Goal: Information Seeking & Learning: Learn about a topic

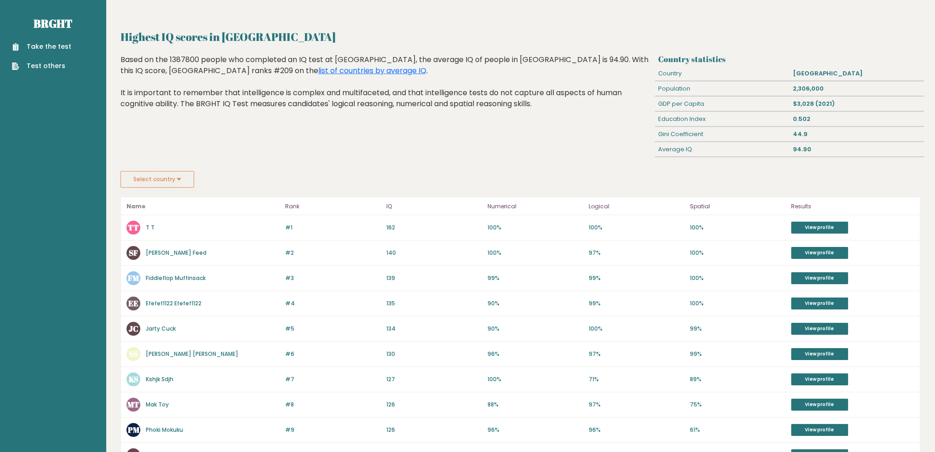
click at [148, 185] on button "Select country" at bounding box center [158, 179] width 74 height 17
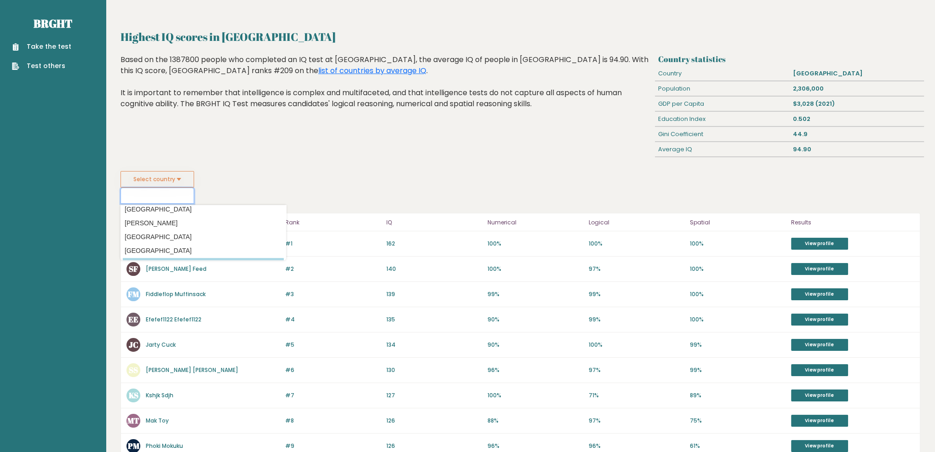
scroll to position [598, 0]
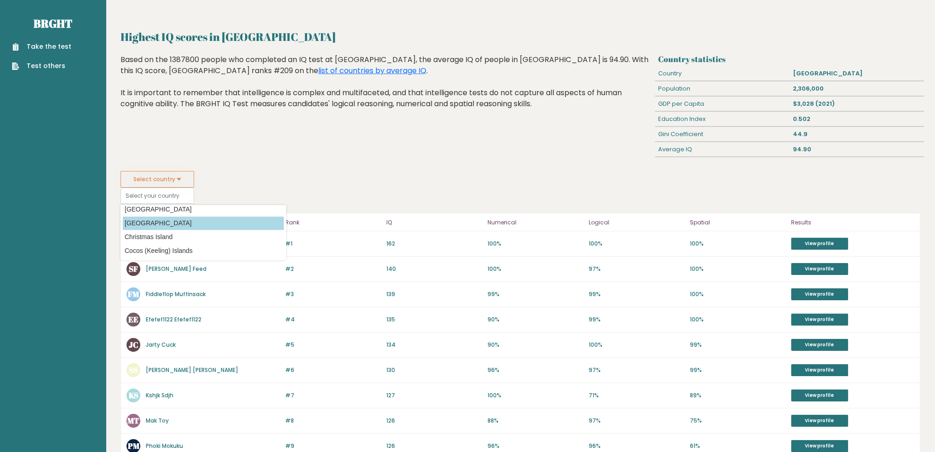
click at [178, 220] on option "[GEOGRAPHIC_DATA]" at bounding box center [203, 223] width 161 height 13
type input "[GEOGRAPHIC_DATA]"
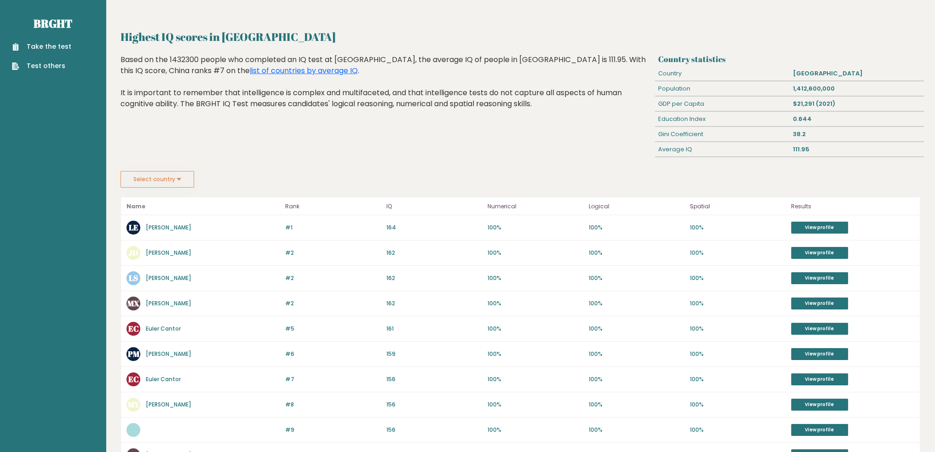
click at [161, 186] on button "Select country" at bounding box center [158, 179] width 74 height 17
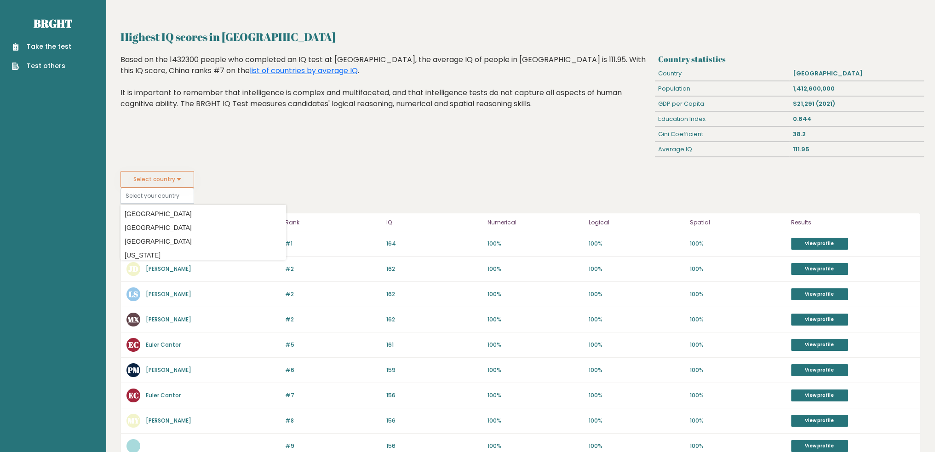
click at [156, 240] on option "[GEOGRAPHIC_DATA]" at bounding box center [203, 241] width 161 height 13
type input "[GEOGRAPHIC_DATA]"
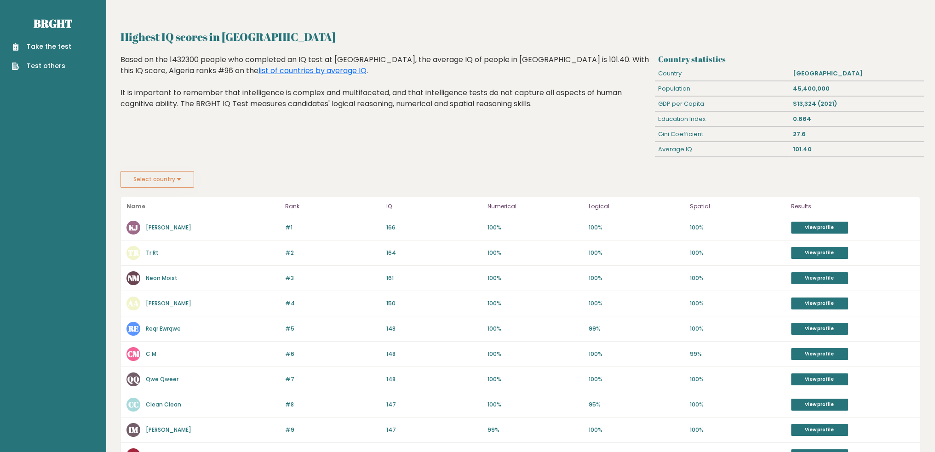
click at [173, 171] on button "Select country" at bounding box center [158, 179] width 74 height 17
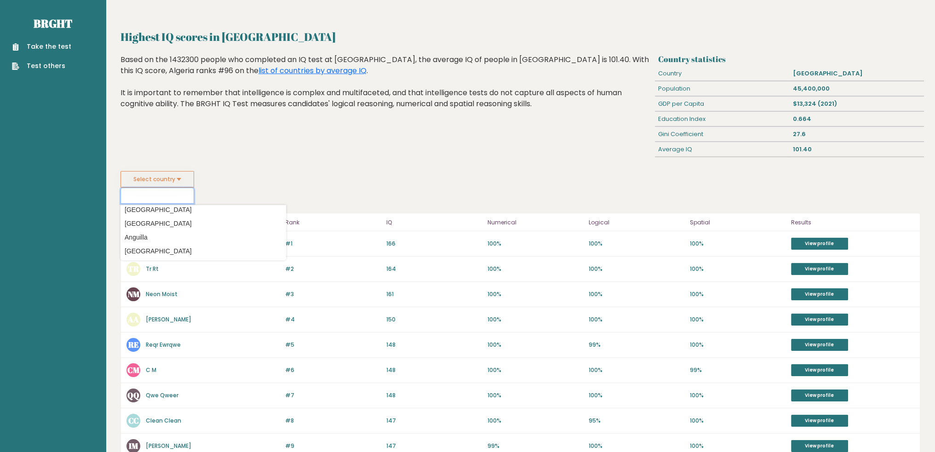
scroll to position [46, 0]
click at [188, 233] on option "Angola" at bounding box center [203, 236] width 161 height 13
type input "Angola"
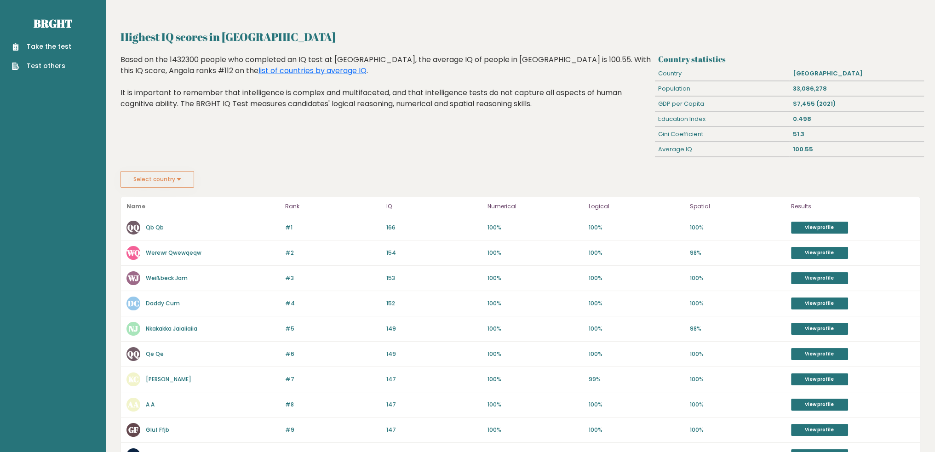
click at [163, 178] on button "Select country" at bounding box center [158, 179] width 74 height 17
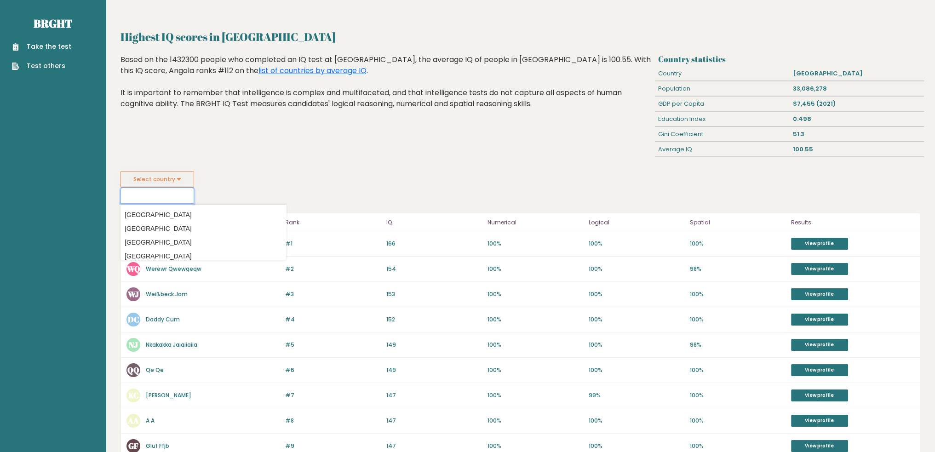
scroll to position [552, 0]
click at [157, 242] on option "[PERSON_NAME]" at bounding box center [203, 241] width 161 height 13
type input "[PERSON_NAME]"
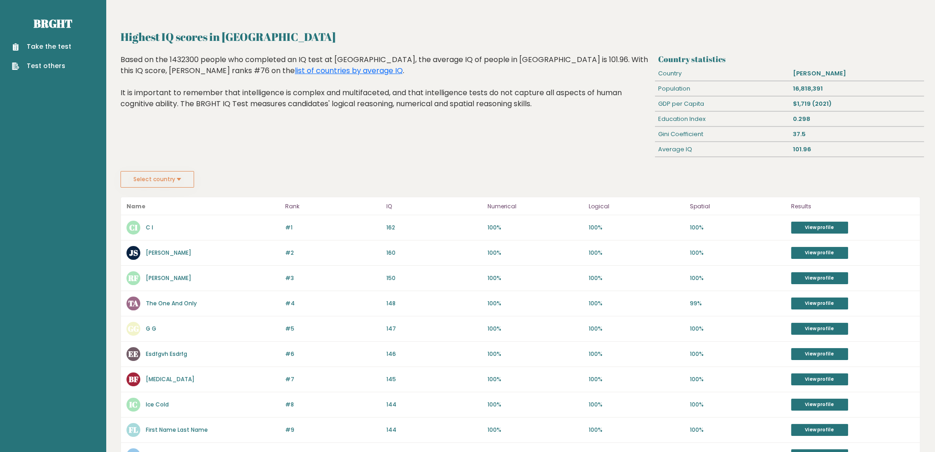
click at [170, 181] on button "Select country" at bounding box center [158, 179] width 74 height 17
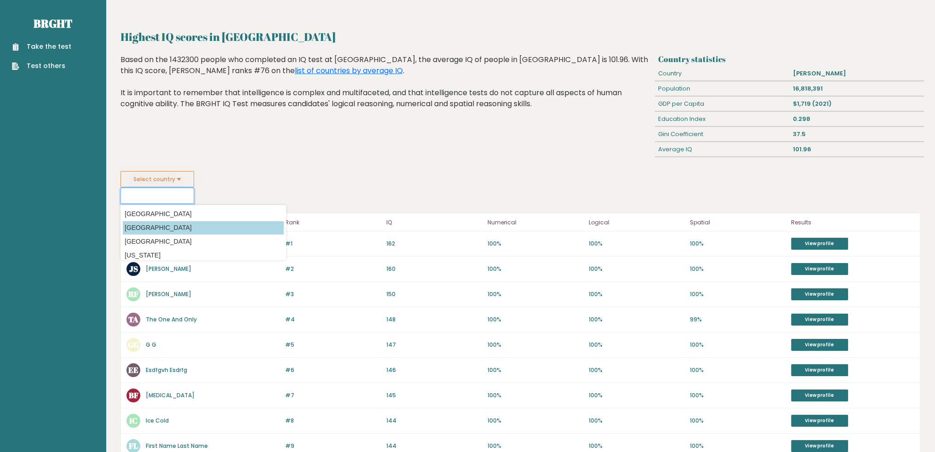
scroll to position [138, 0]
click at [163, 230] on option "Aruba" at bounding box center [203, 227] width 161 height 13
type input "Aruba"
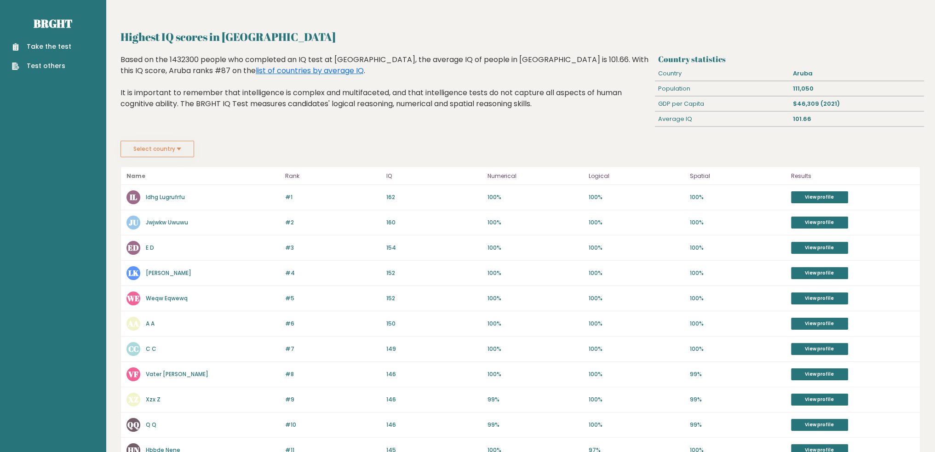
click at [179, 148] on button "Select country" at bounding box center [158, 149] width 74 height 17
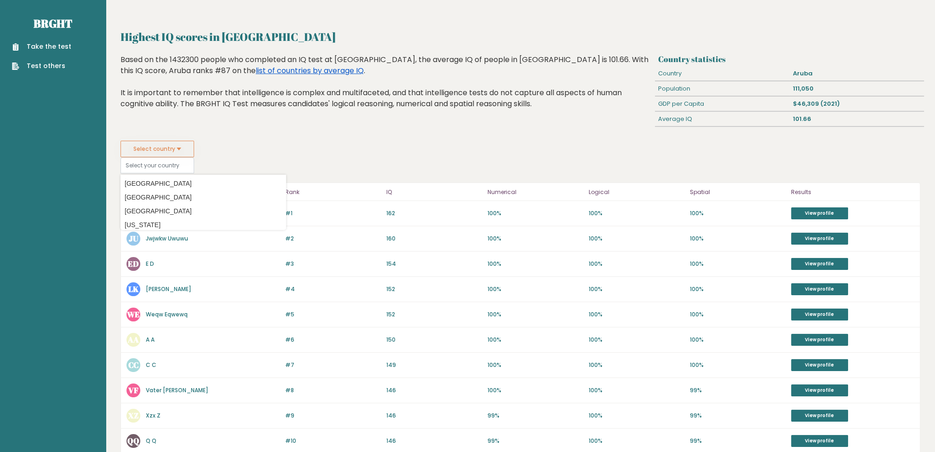
click at [256, 70] on link "list of countries by average IQ" at bounding box center [310, 70] width 108 height 11
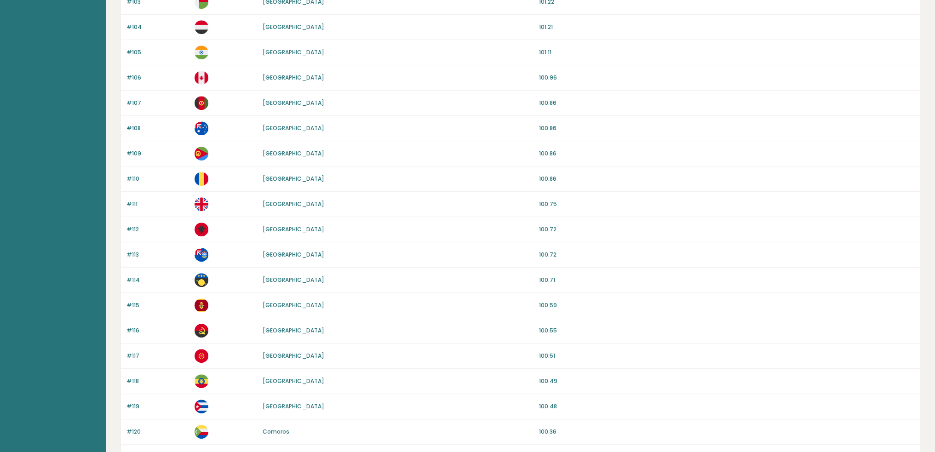
scroll to position [738, 0]
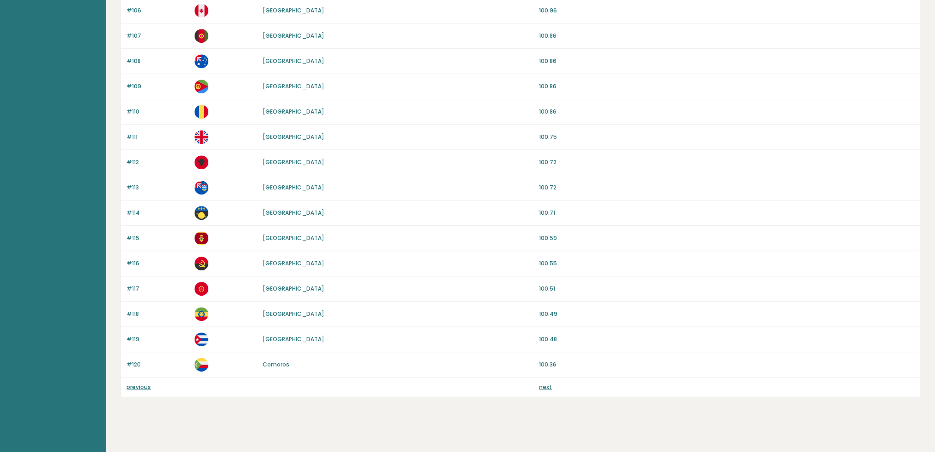
click at [545, 386] on link "next" at bounding box center [545, 387] width 13 height 8
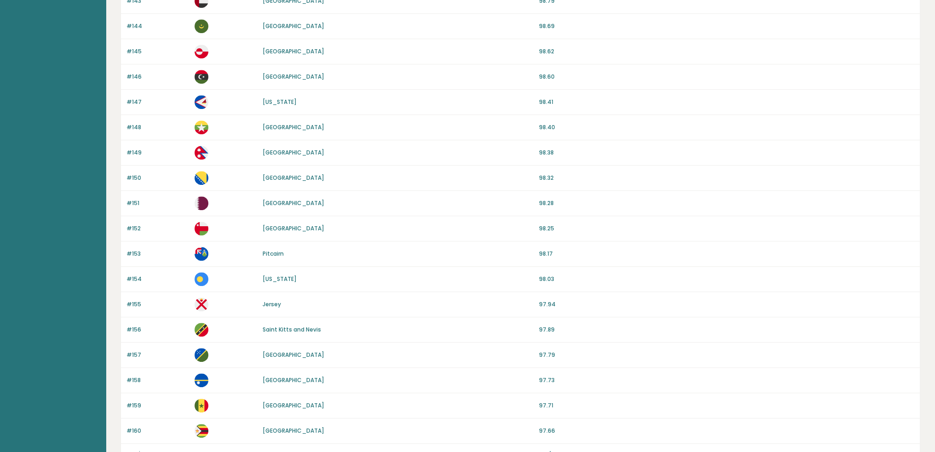
scroll to position [738, 0]
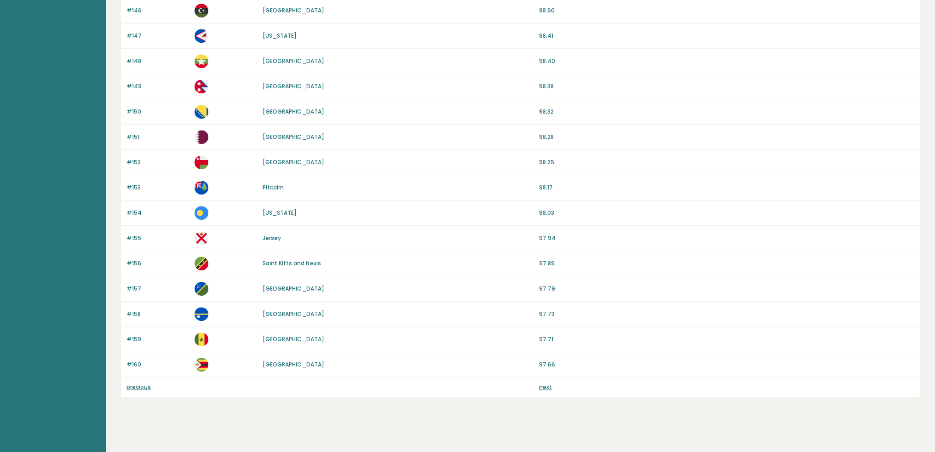
click at [546, 387] on div "previous next" at bounding box center [520, 387] width 799 height 19
click at [547, 383] on link "next" at bounding box center [545, 387] width 13 height 8
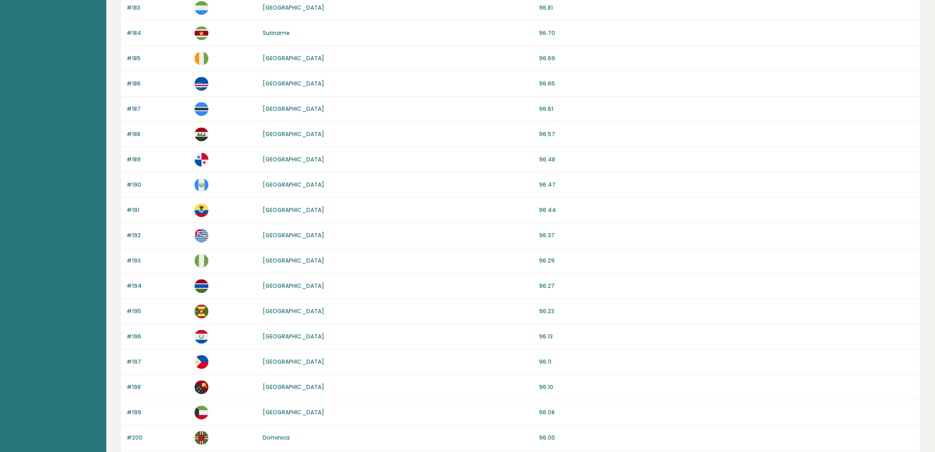
scroll to position [738, 0]
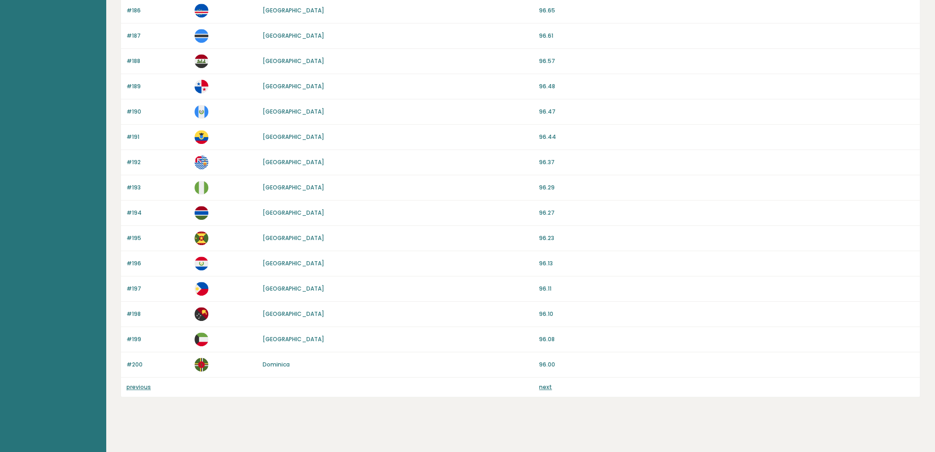
click at [550, 388] on div "previous next" at bounding box center [520, 387] width 799 height 19
click at [550, 383] on link "next" at bounding box center [545, 387] width 13 height 8
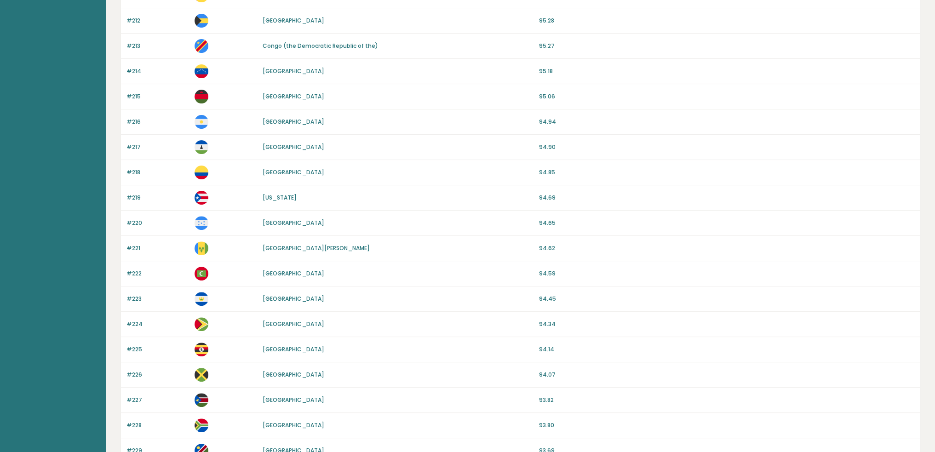
scroll to position [265, 0]
